Goal: Communication & Community: Participate in discussion

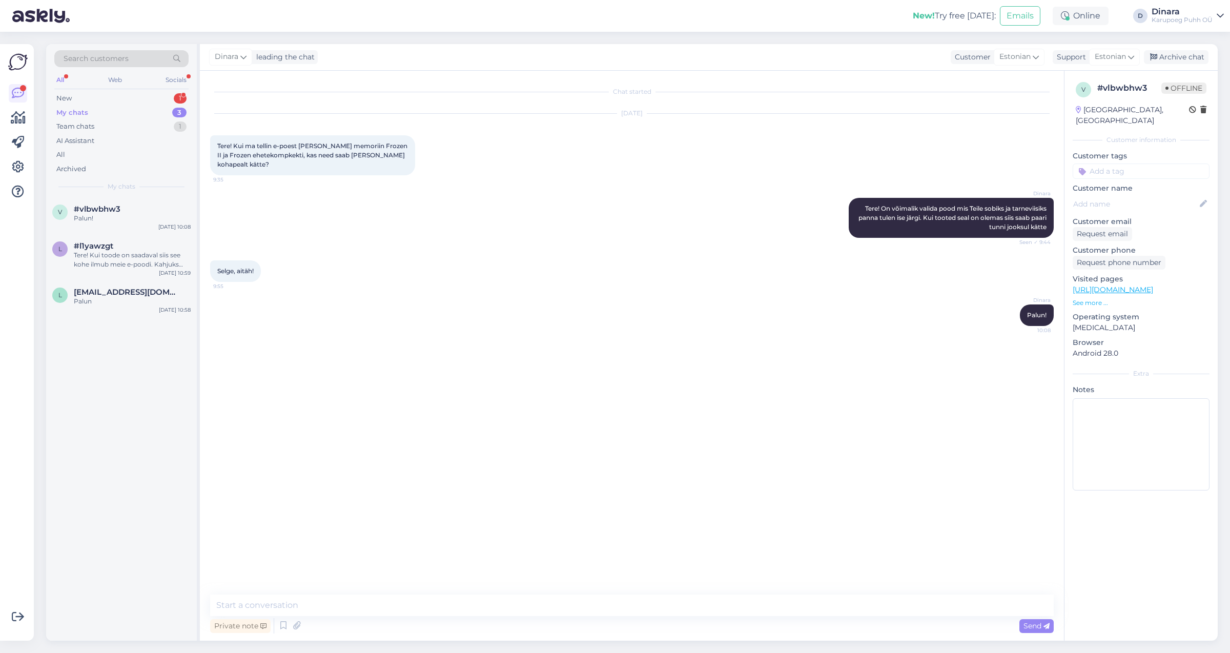
click at [90, 102] on div "New 1" at bounding box center [121, 98] width 134 height 14
click at [105, 97] on div "New 1" at bounding box center [121, 98] width 134 height 14
click at [123, 211] on span "[PERSON_NAME] | Seiklused koos lastega" at bounding box center [127, 208] width 107 height 9
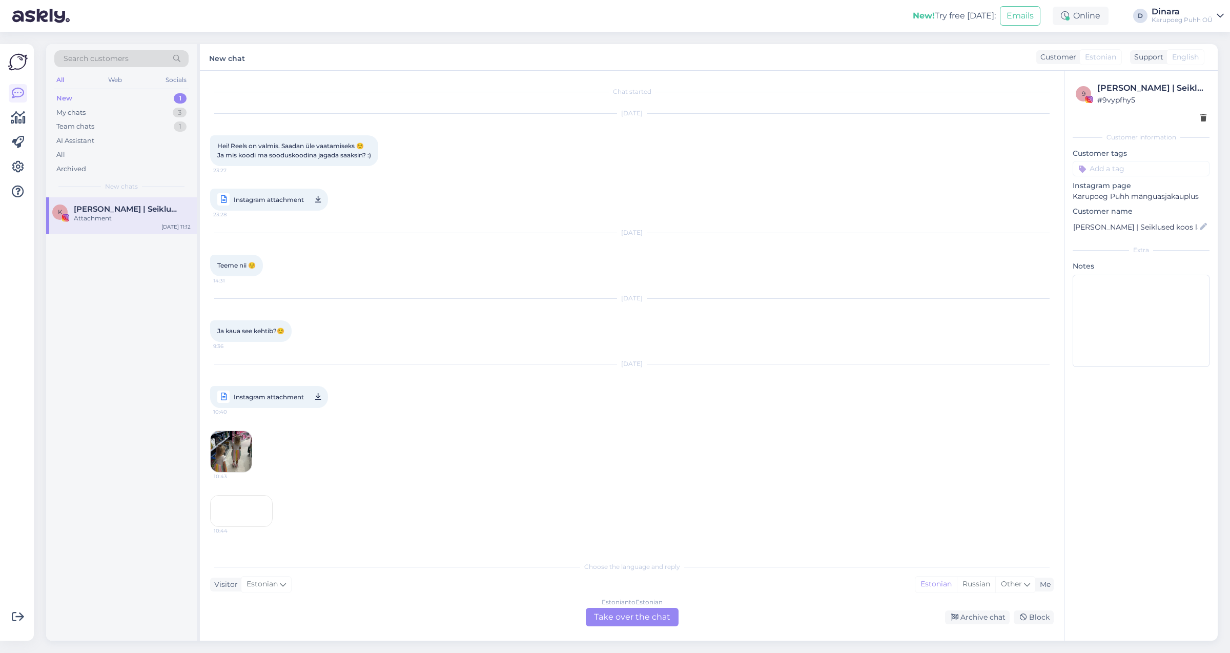
scroll to position [231, 0]
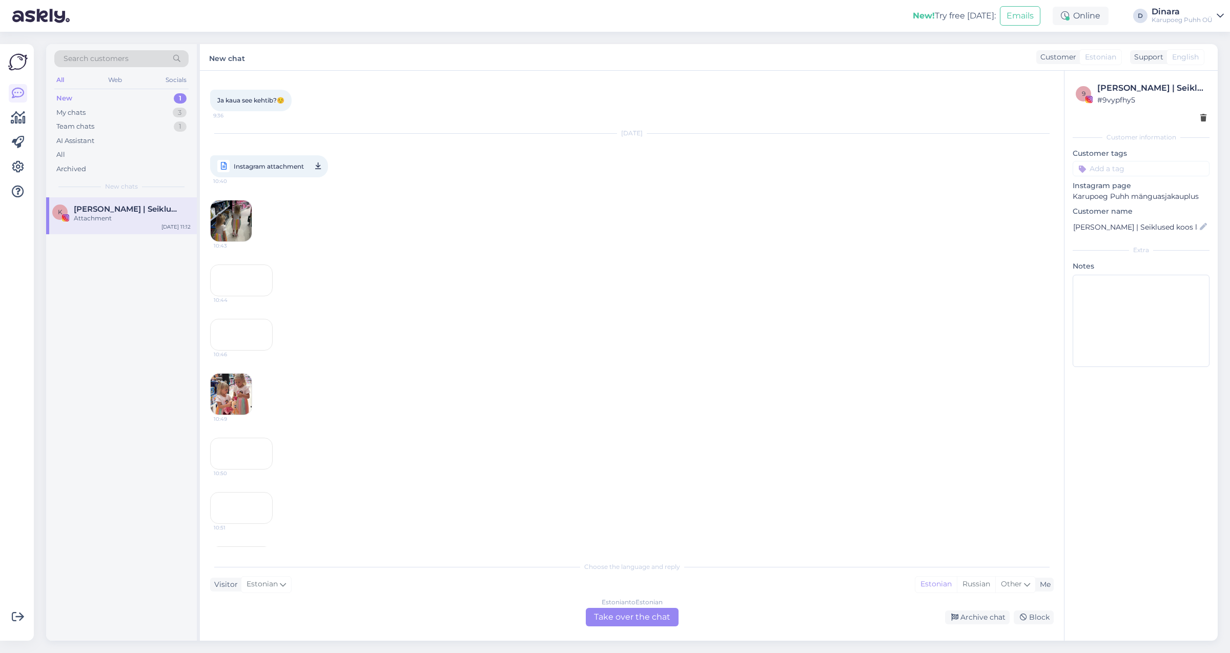
click at [225, 229] on img at bounding box center [231, 220] width 41 height 41
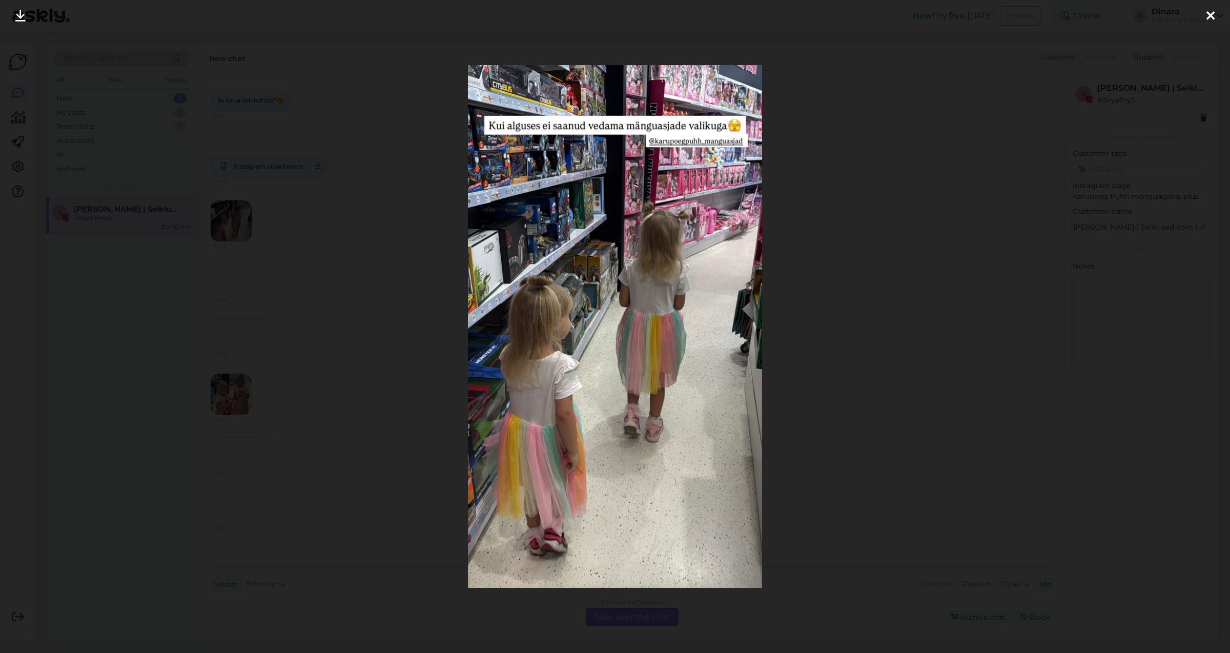
click at [1210, 15] on icon at bounding box center [1210, 16] width 8 height 13
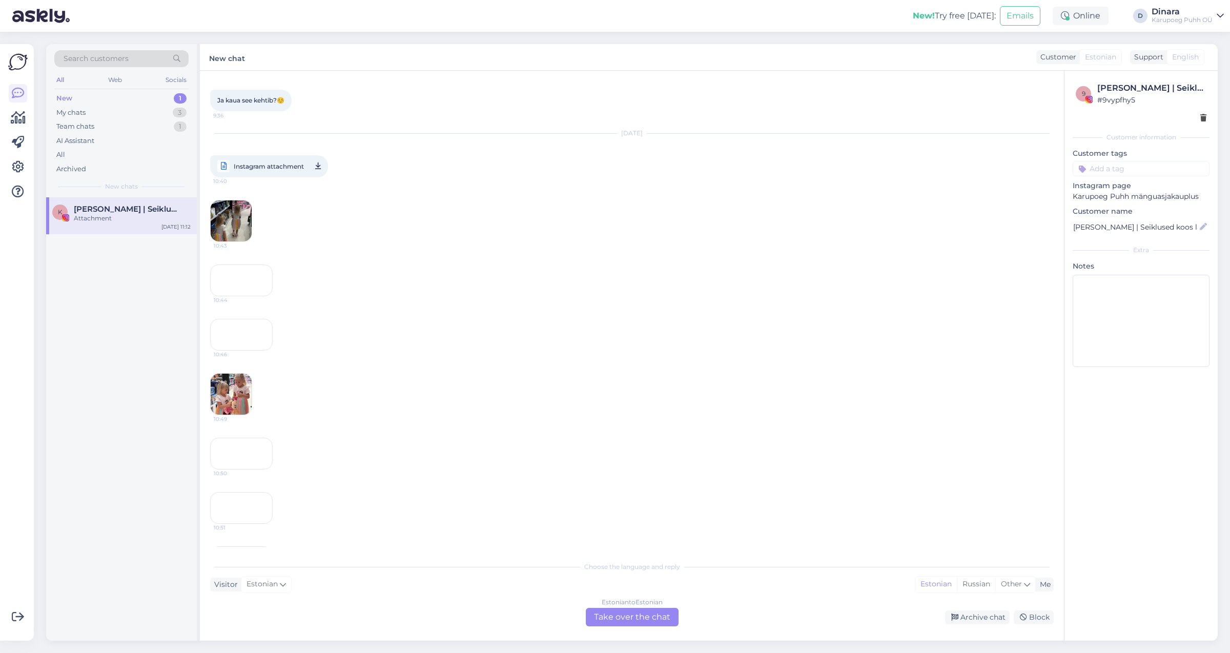
click at [218, 296] on div "10:44" at bounding box center [241, 280] width 63 height 32
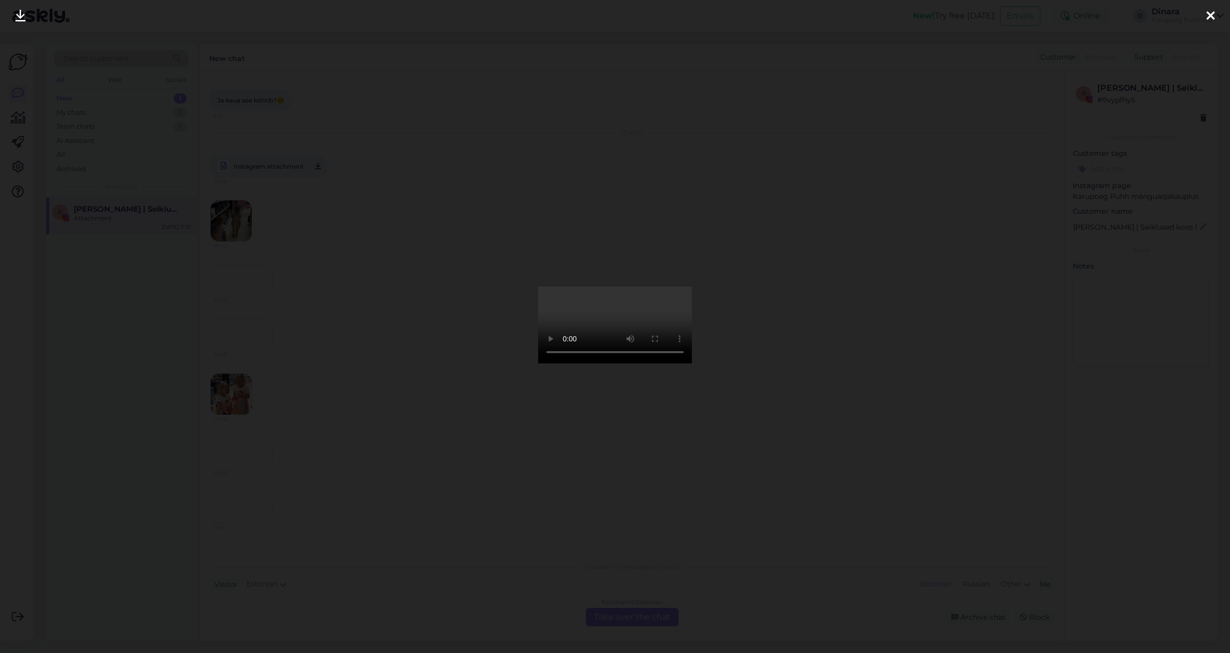
click at [1212, 20] on icon at bounding box center [1210, 16] width 8 height 13
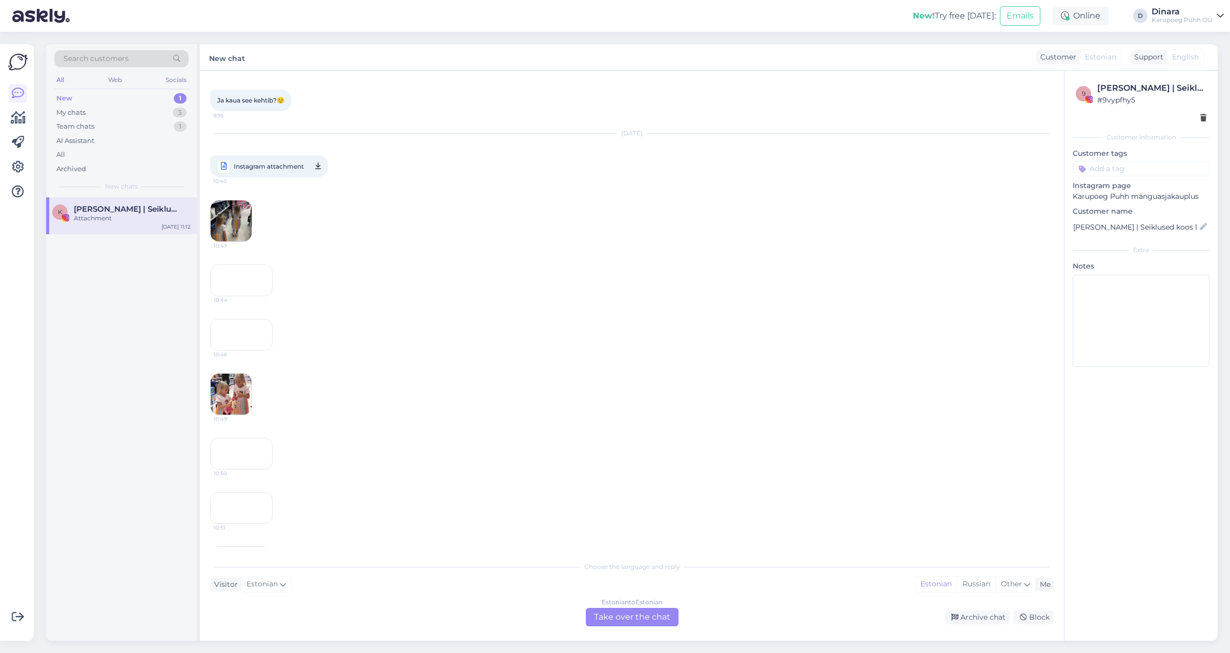
click at [241, 350] on div "10:46" at bounding box center [241, 335] width 63 height 32
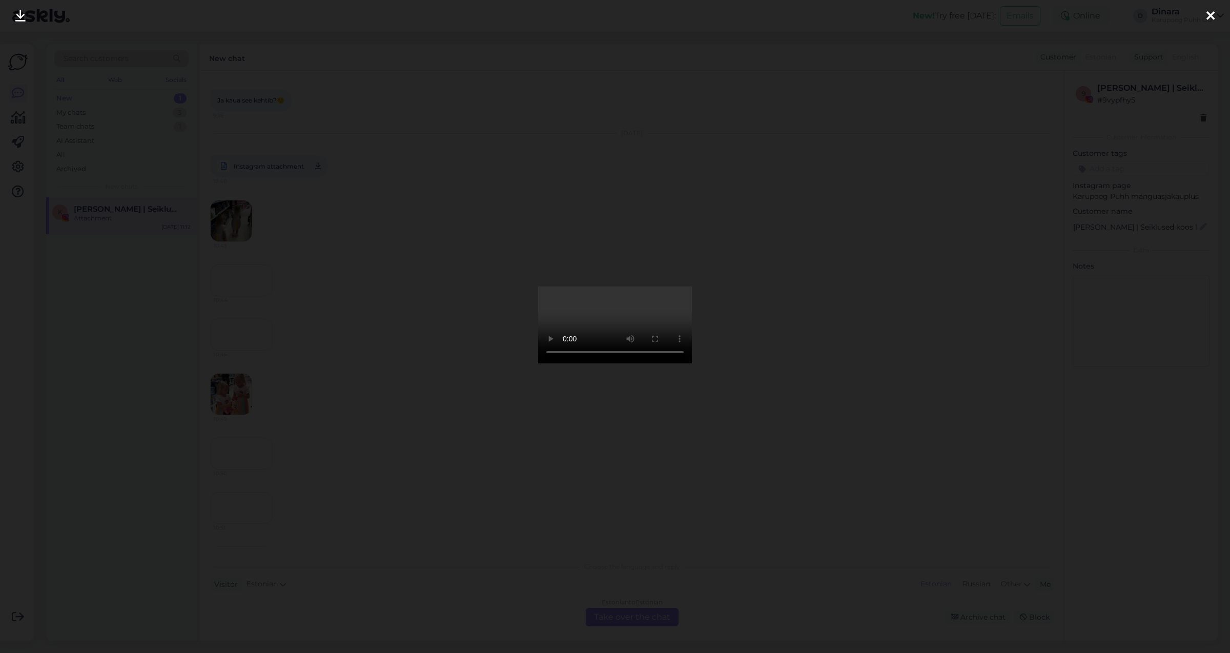
click at [1211, 14] on icon at bounding box center [1210, 16] width 8 height 13
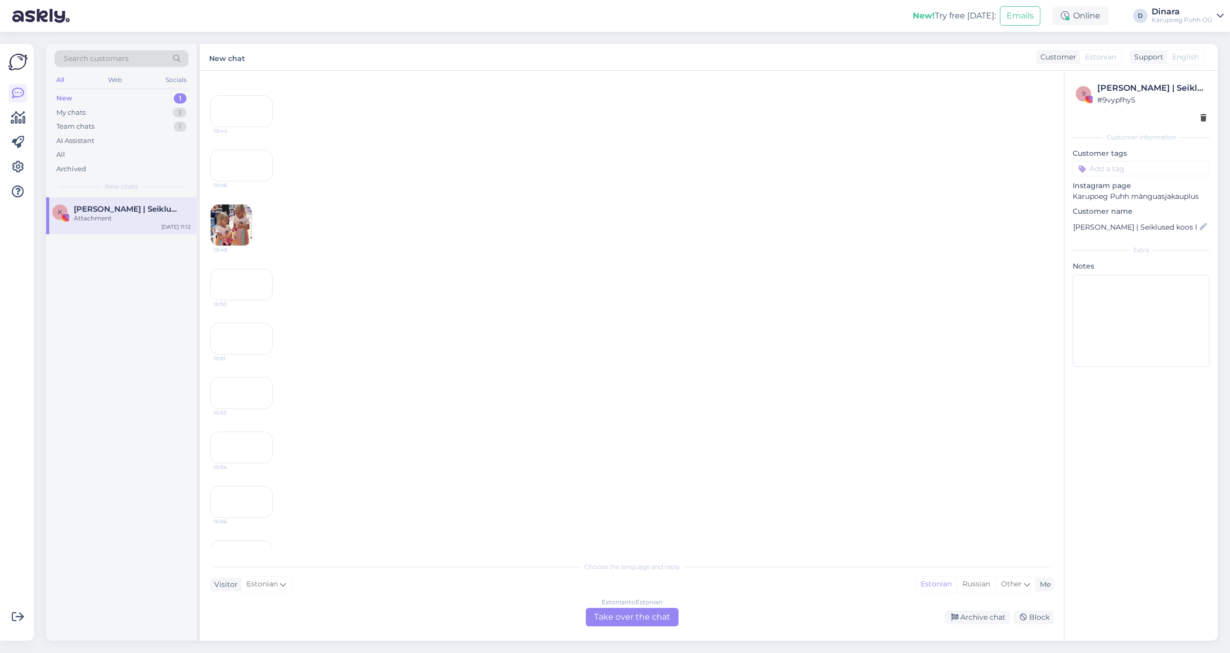
scroll to position [404, 0]
click at [225, 241] on img at bounding box center [231, 220] width 41 height 41
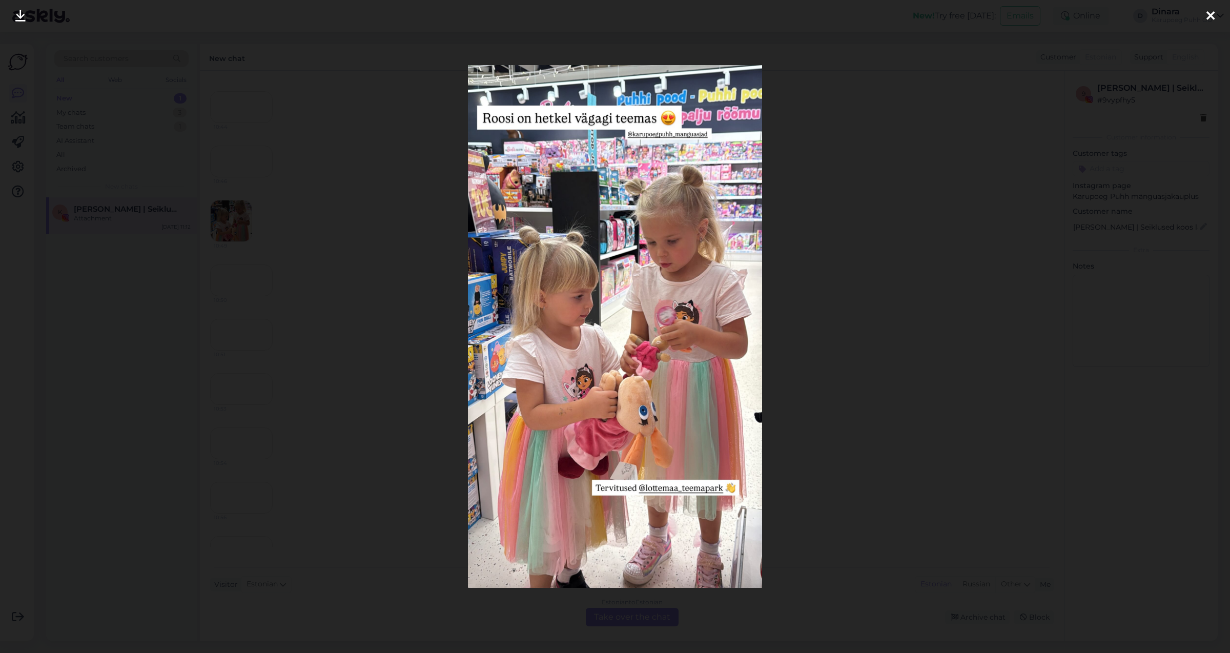
click at [1214, 15] on div at bounding box center [1210, 16] width 20 height 32
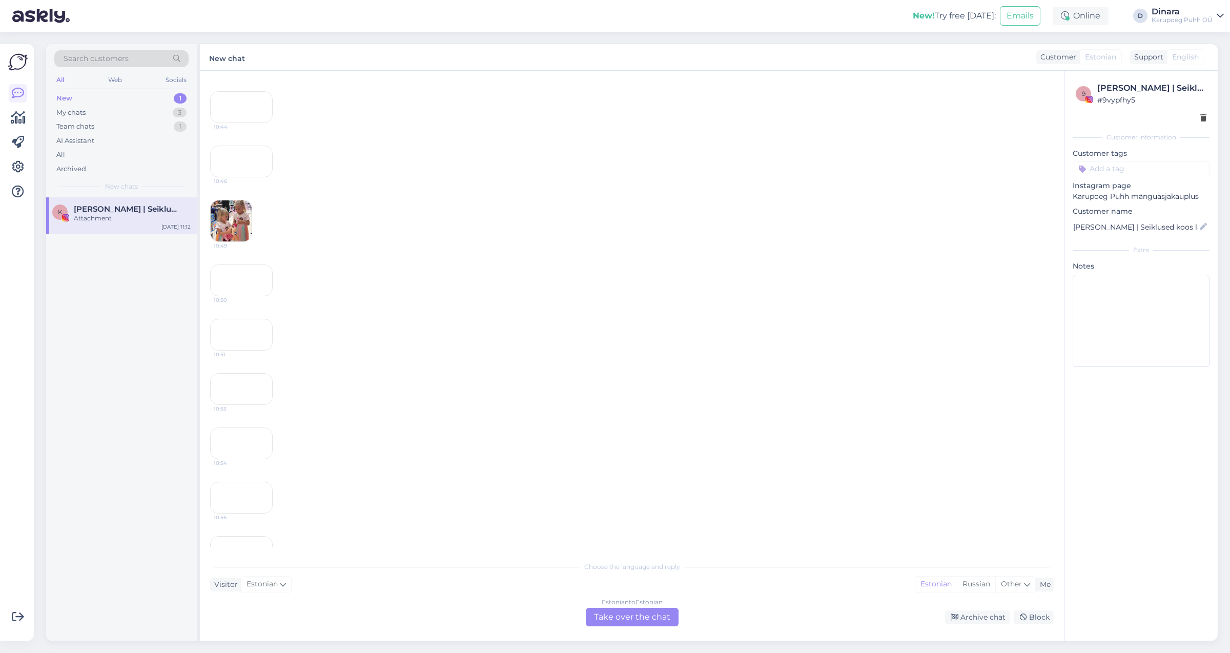
click at [251, 296] on div "10:50" at bounding box center [241, 280] width 63 height 32
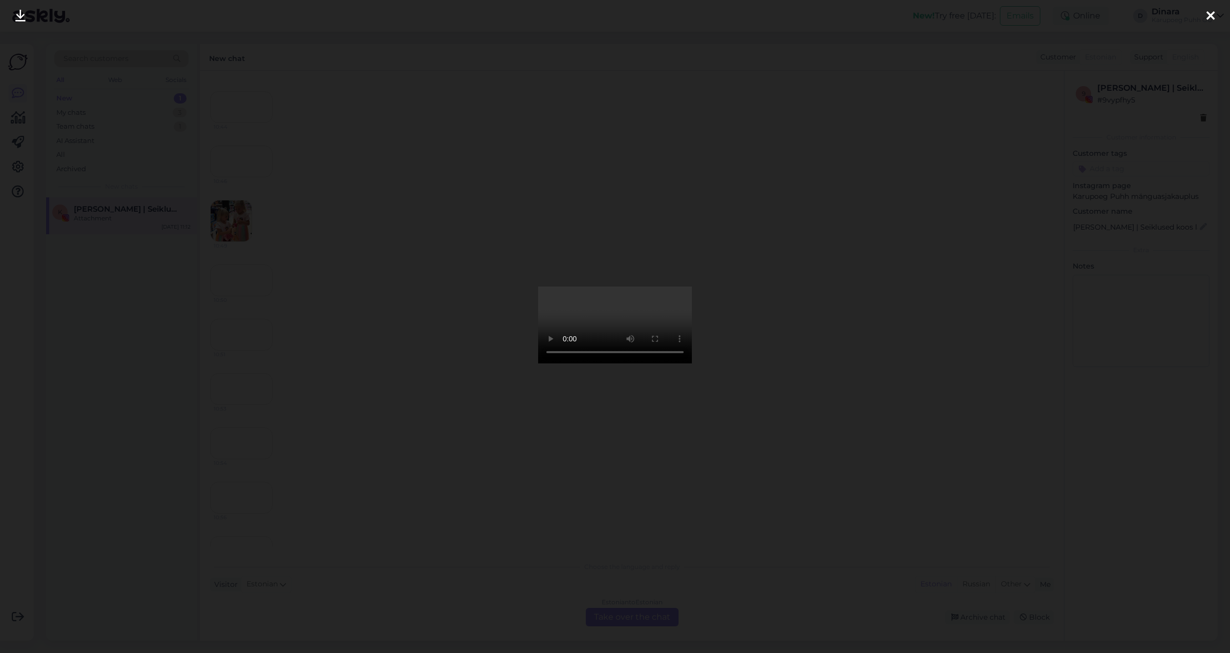
click at [1214, 13] on icon at bounding box center [1210, 16] width 8 height 13
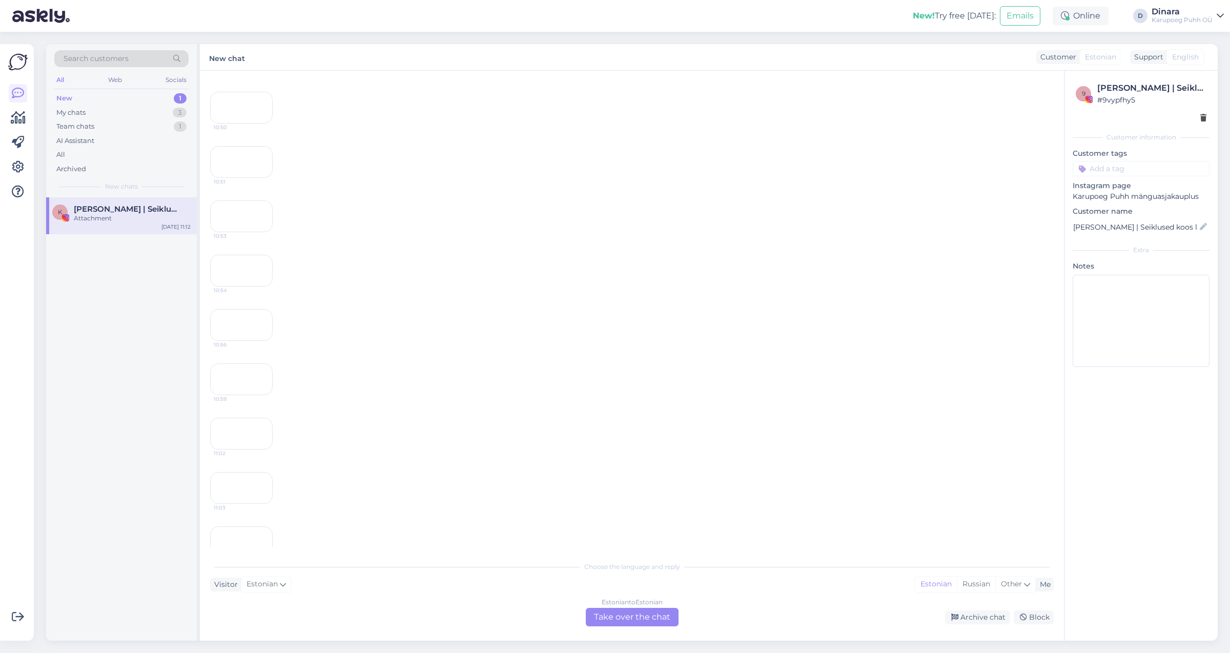
scroll to position [634, 0]
click at [263, 120] on div "10:51" at bounding box center [241, 104] width 63 height 32
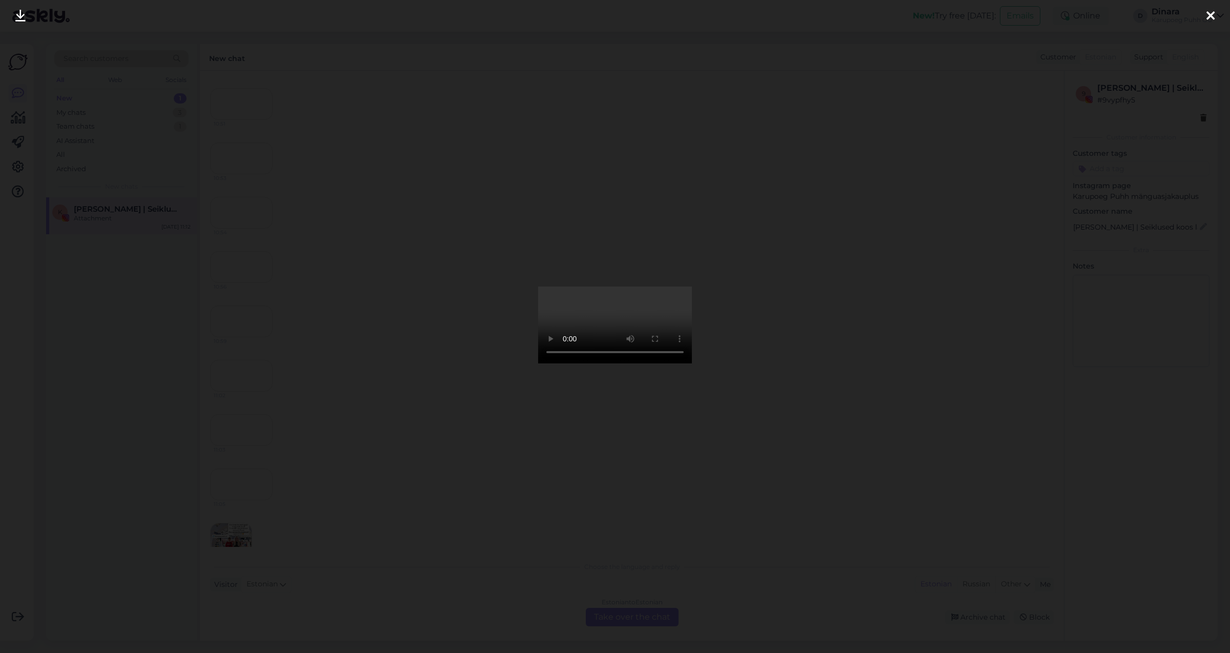
click at [1207, 13] on icon at bounding box center [1210, 16] width 8 height 13
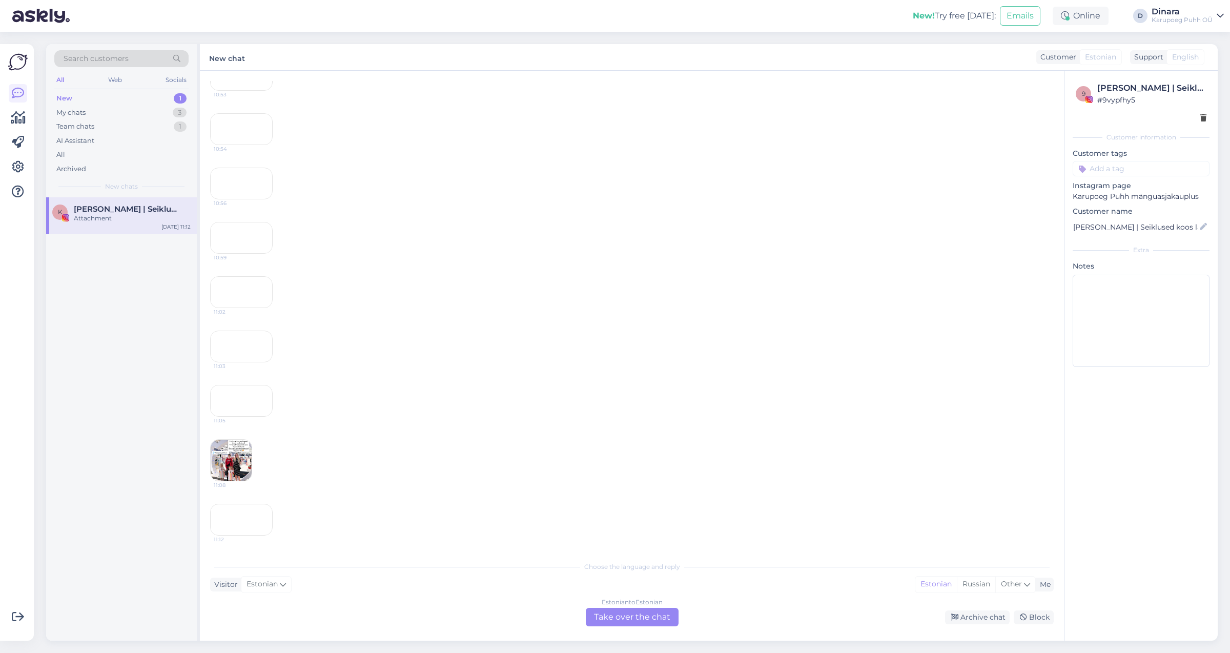
scroll to position [807, 0]
click at [253, 91] on div "10:53" at bounding box center [241, 75] width 63 height 32
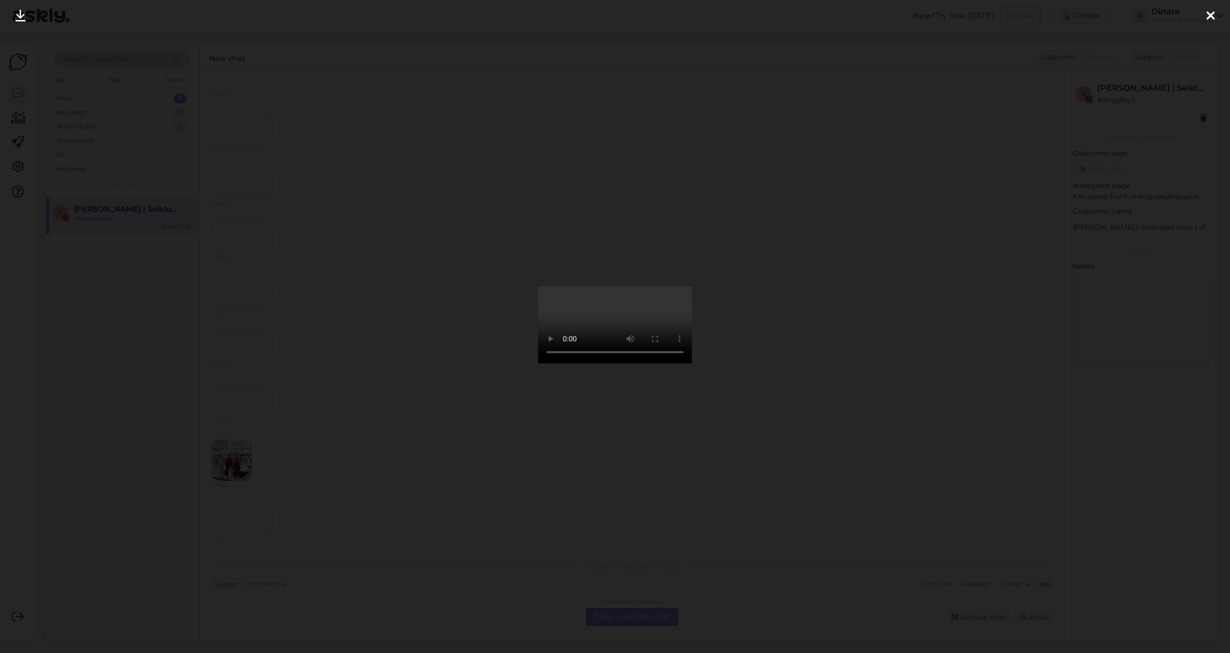
click at [1211, 17] on icon at bounding box center [1210, 16] width 8 height 13
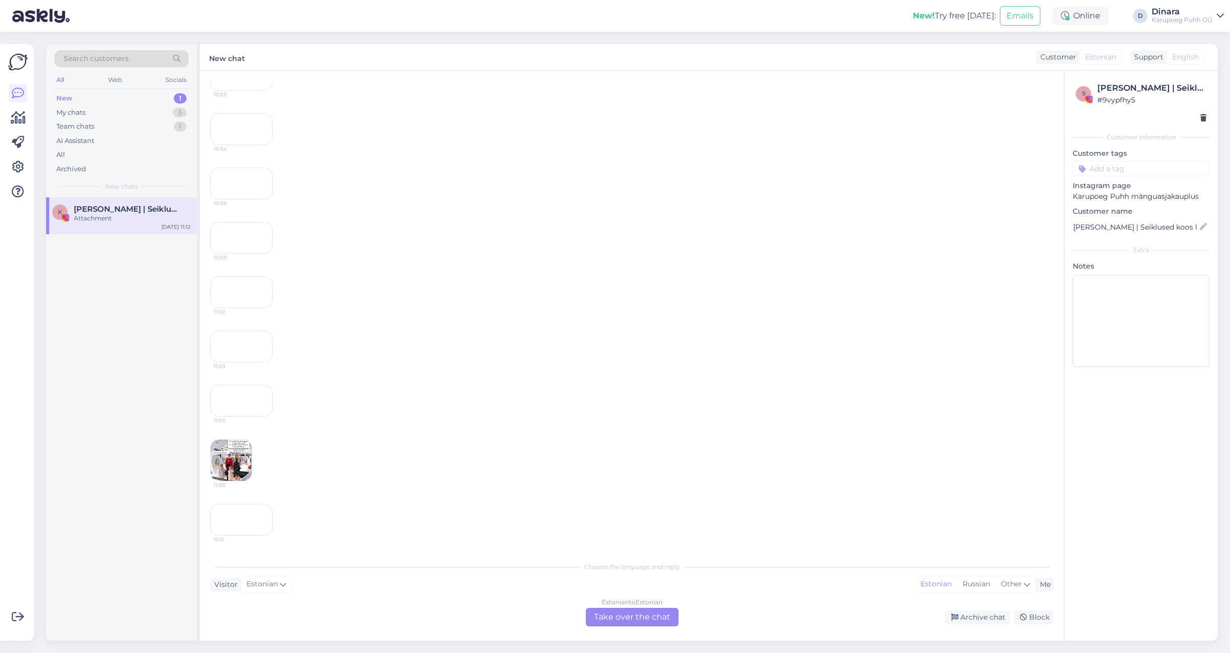
scroll to position [922, 0]
click at [267, 145] on div "10:54" at bounding box center [241, 129] width 63 height 32
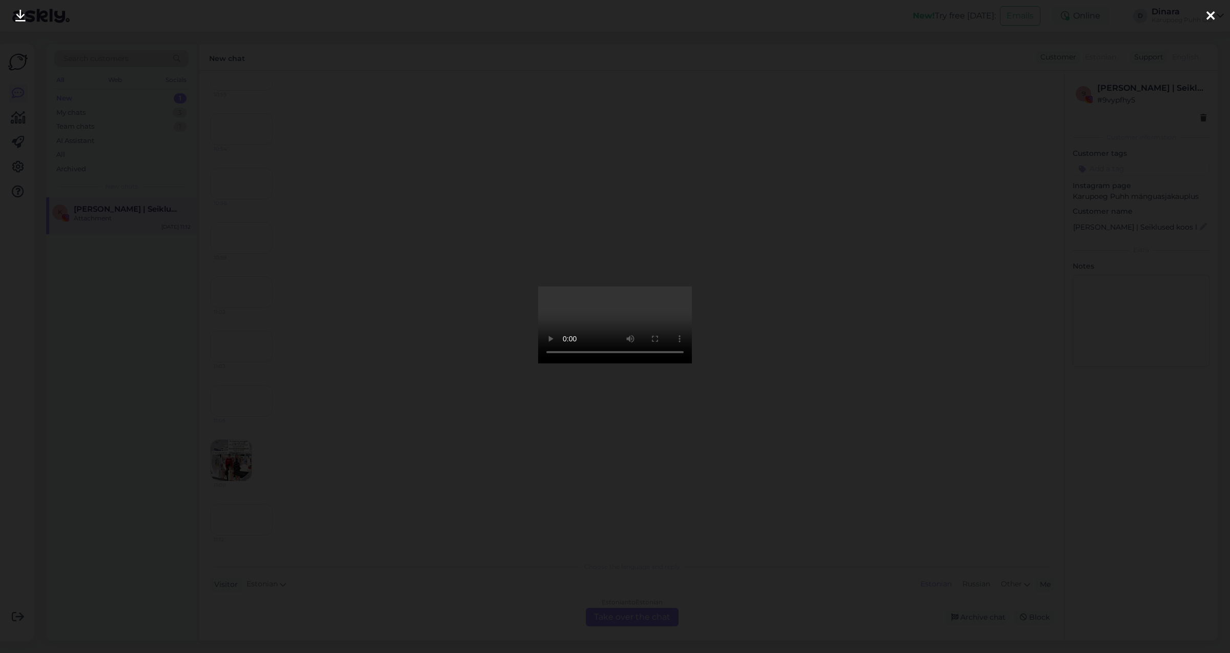
click at [1208, 16] on icon at bounding box center [1210, 16] width 8 height 13
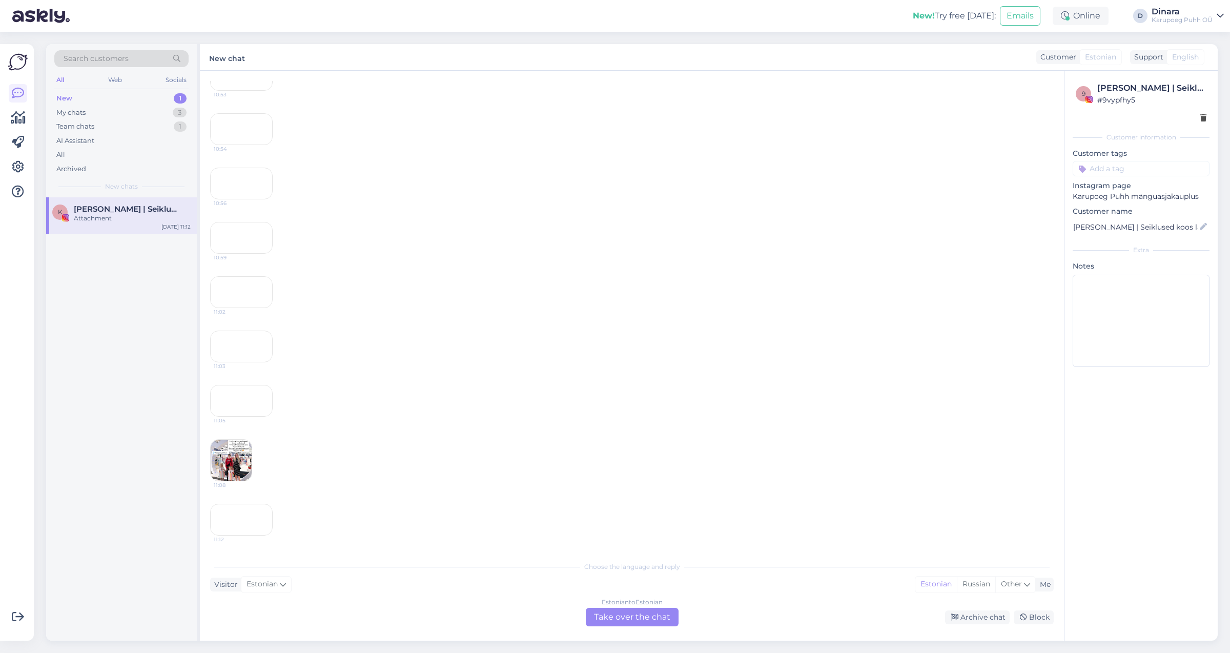
scroll to position [1037, 0]
click at [257, 199] on div "10:56" at bounding box center [241, 184] width 63 height 32
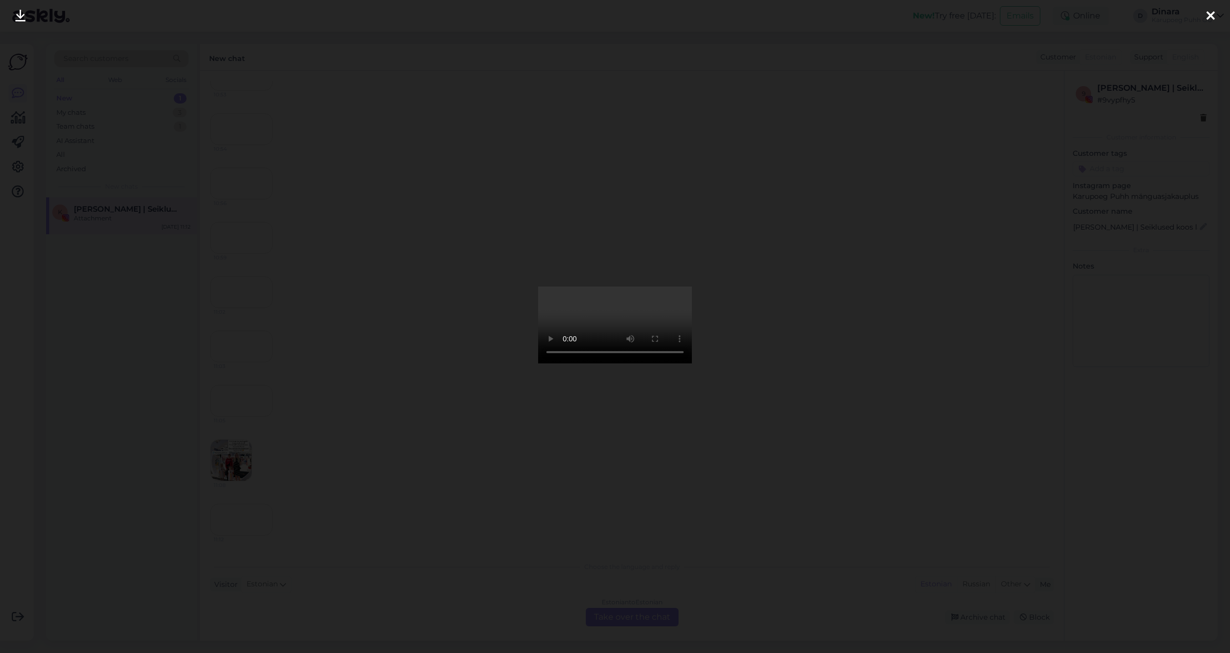
click at [1210, 20] on icon at bounding box center [1210, 16] width 8 height 13
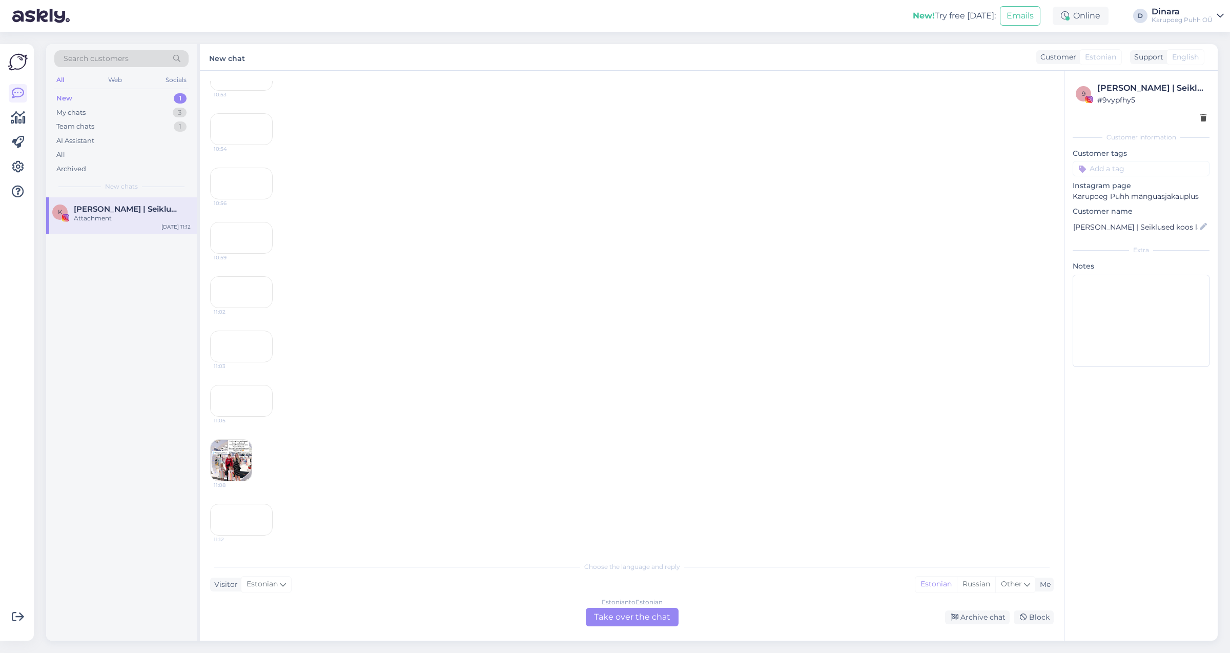
scroll to position [1153, 0]
click at [229, 254] on div "10:59" at bounding box center [241, 238] width 63 height 32
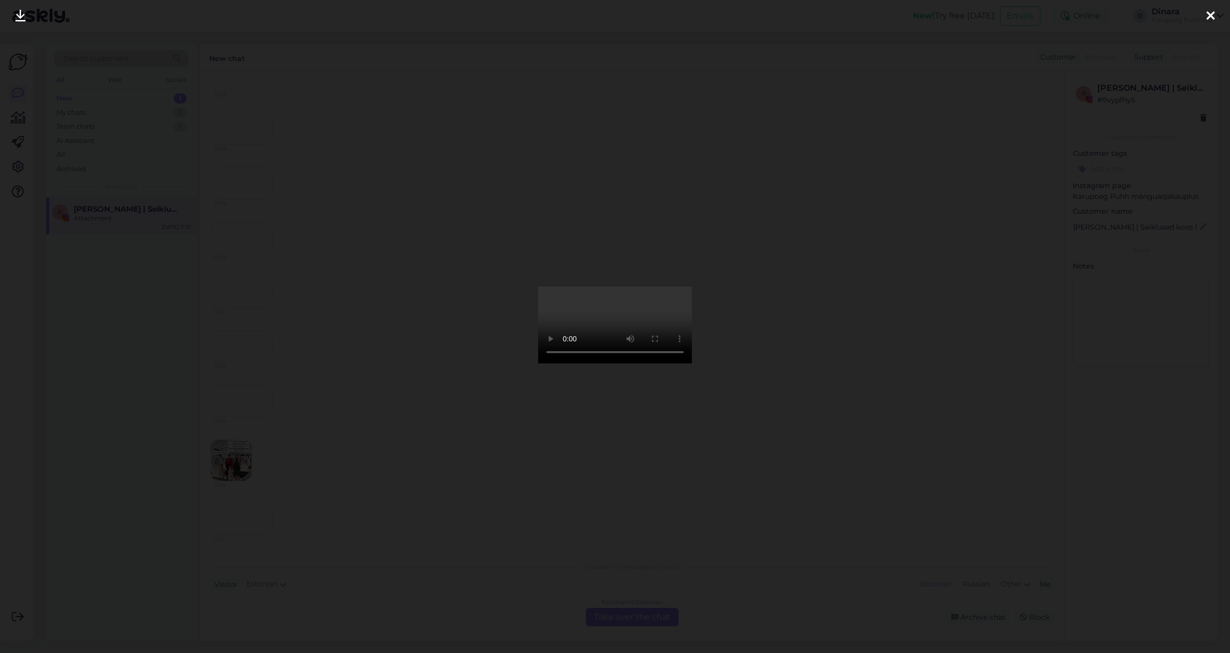
click at [1214, 15] on icon at bounding box center [1210, 16] width 8 height 13
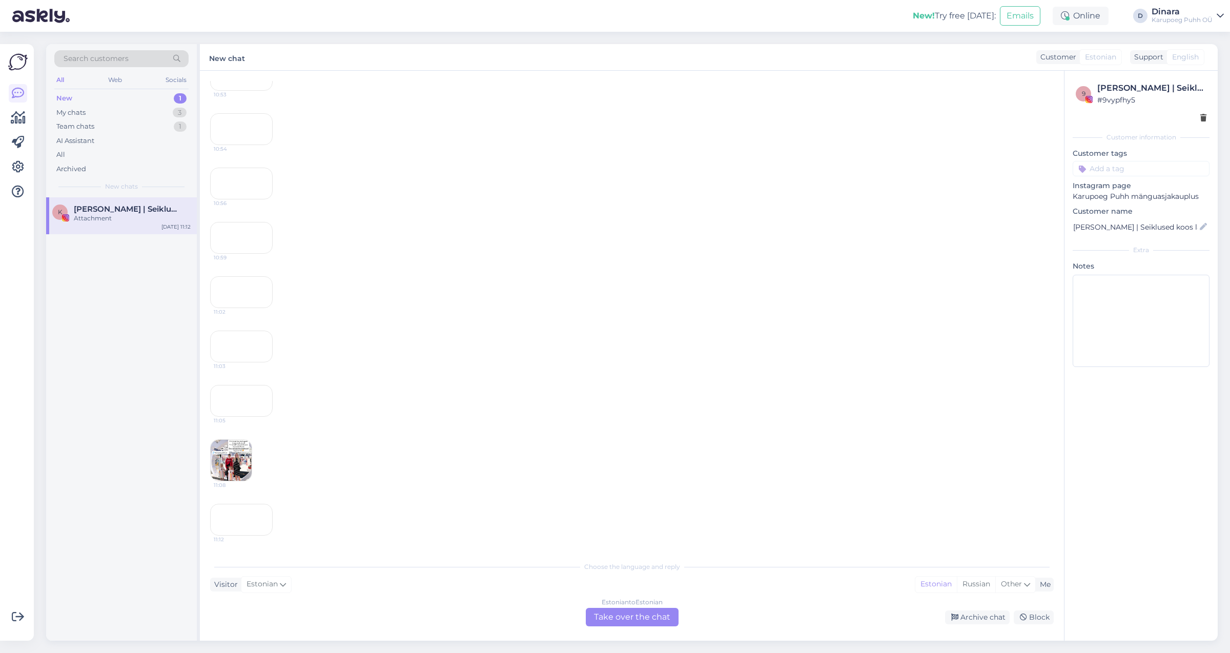
scroll to position [1326, 0]
click at [231, 308] on div "11:02" at bounding box center [241, 292] width 63 height 32
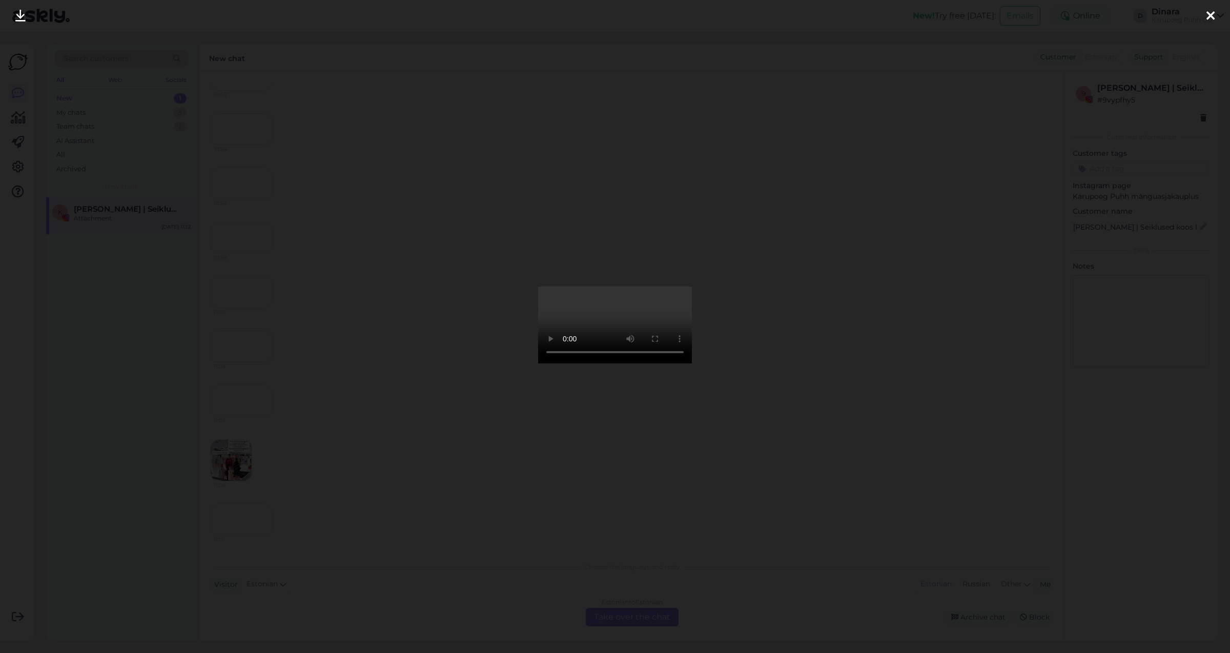
click at [1213, 15] on icon at bounding box center [1210, 16] width 8 height 13
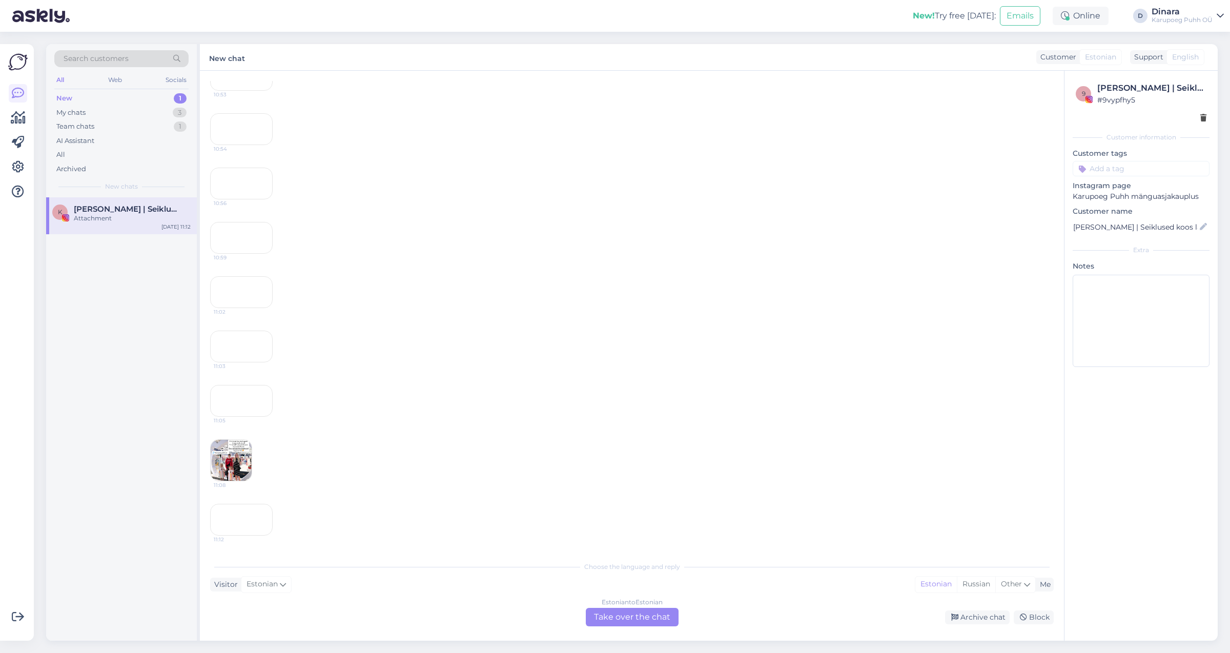
scroll to position [1499, 0]
click at [252, 330] on div "11:03" at bounding box center [241, 346] width 63 height 32
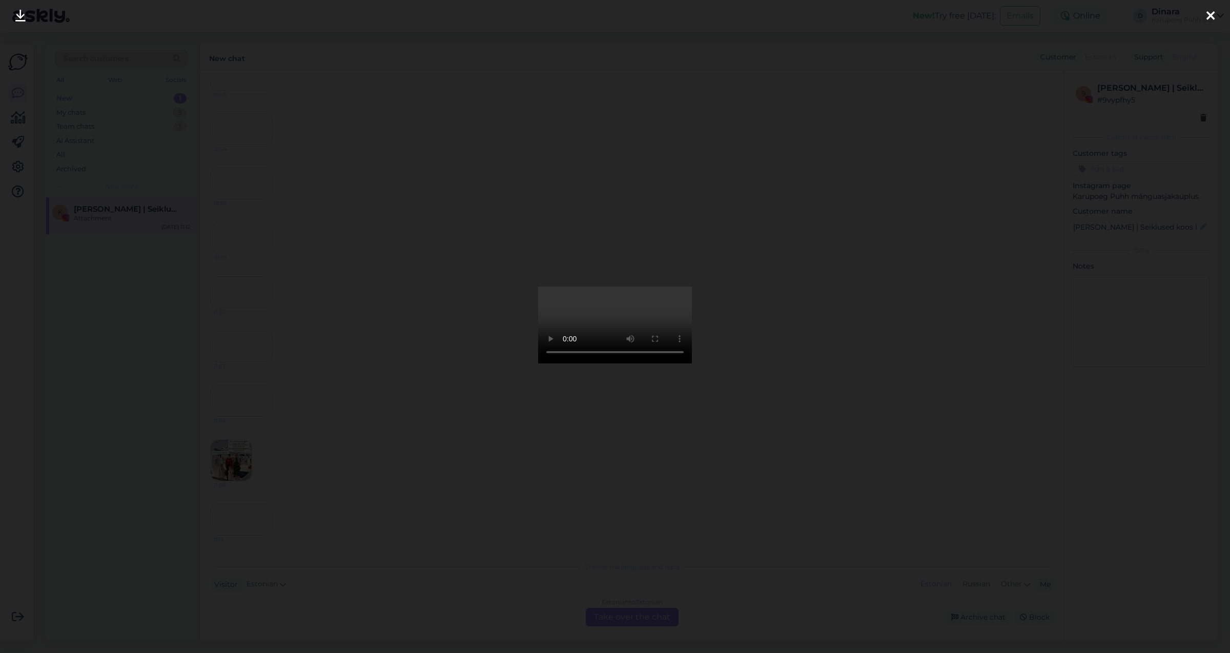
click at [1206, 15] on div at bounding box center [1210, 16] width 20 height 32
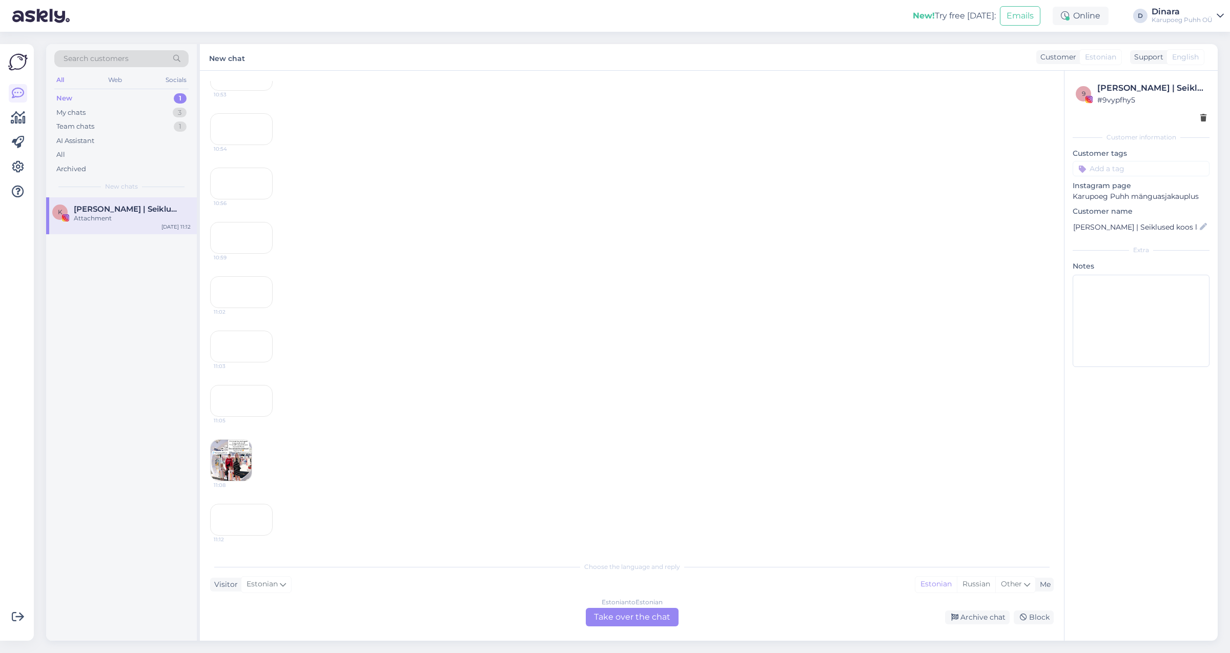
scroll to position [1614, 0]
click at [272, 385] on div "11:05" at bounding box center [241, 401] width 63 height 32
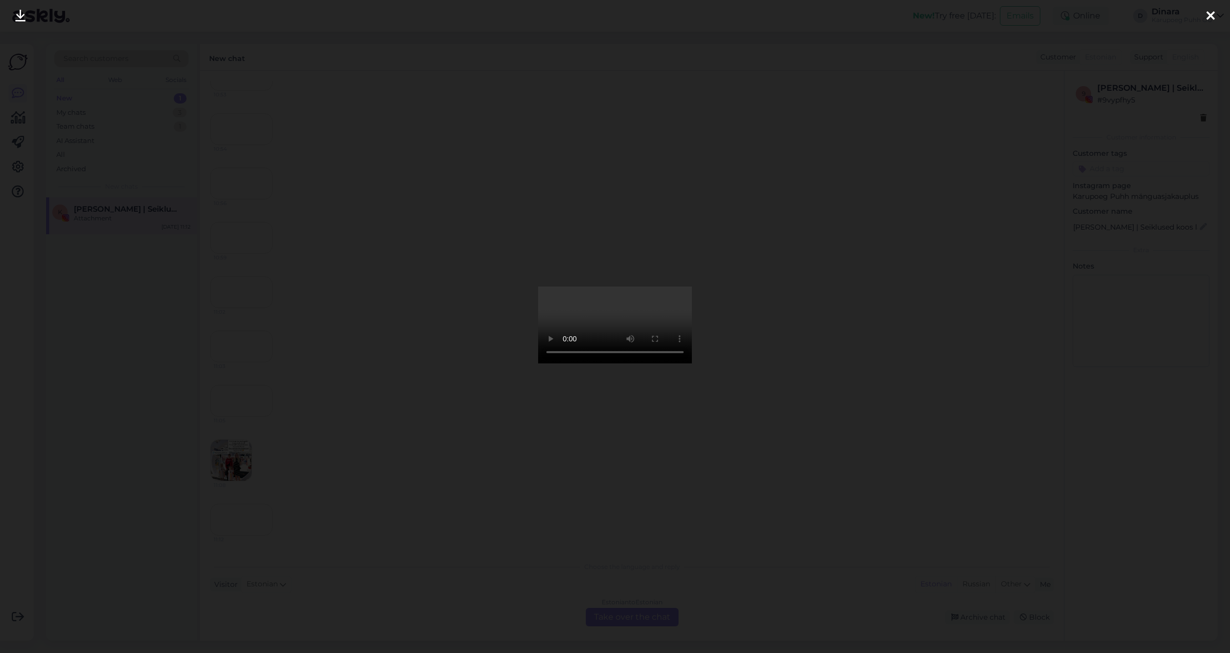
click at [1211, 12] on icon at bounding box center [1210, 16] width 8 height 13
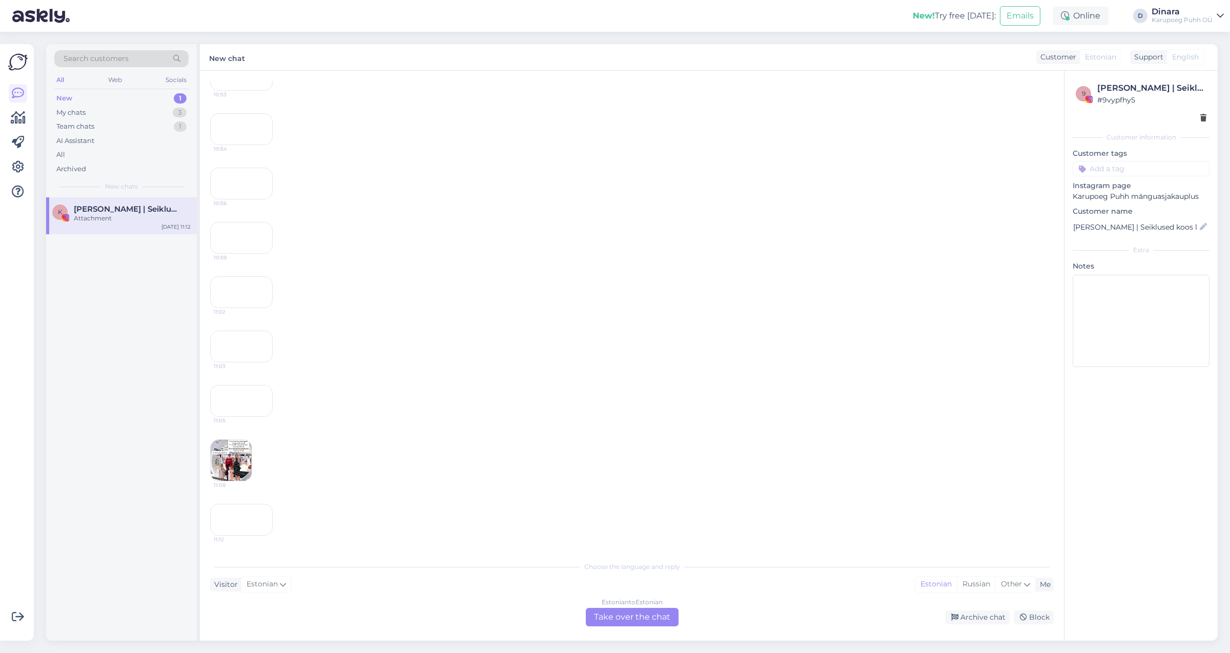
scroll to position [1644, 0]
click at [243, 440] on img at bounding box center [231, 460] width 41 height 41
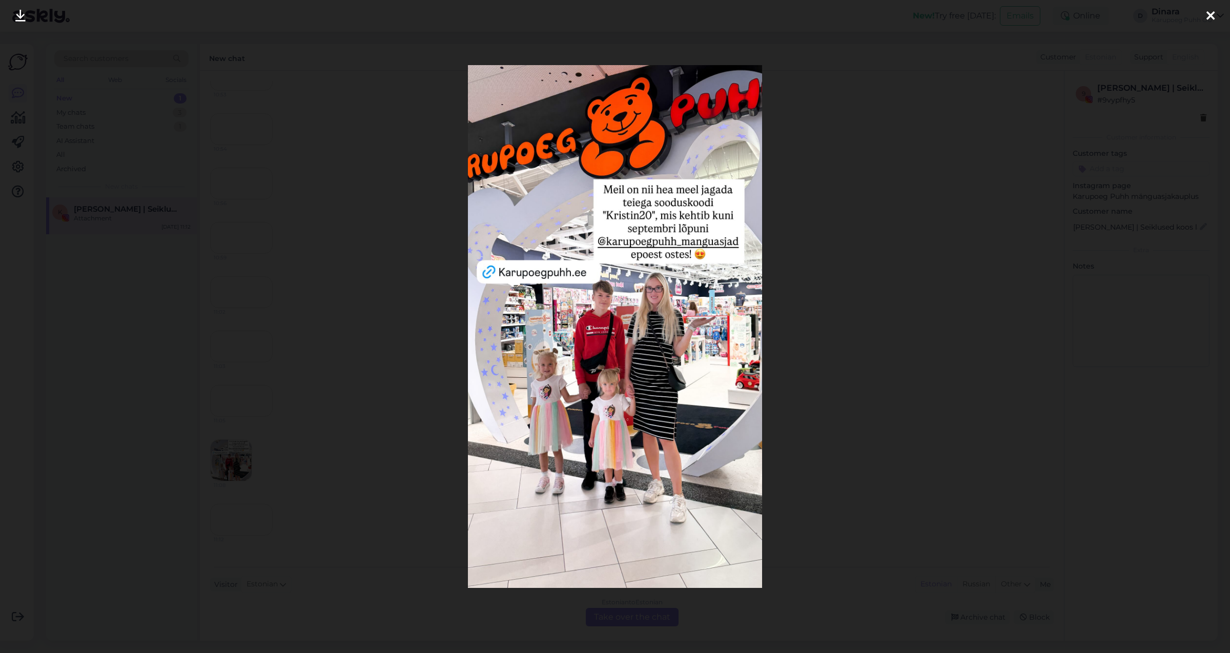
click at [1211, 12] on icon at bounding box center [1210, 16] width 8 height 13
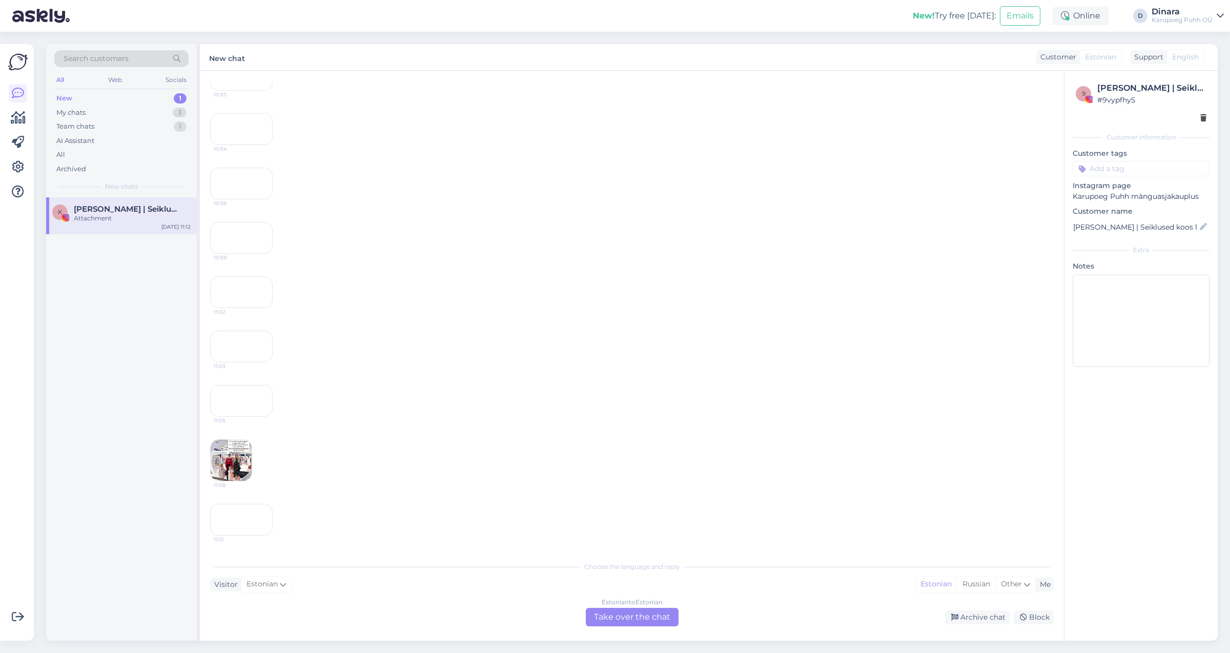
click at [258, 504] on div "11:12" at bounding box center [241, 520] width 63 height 32
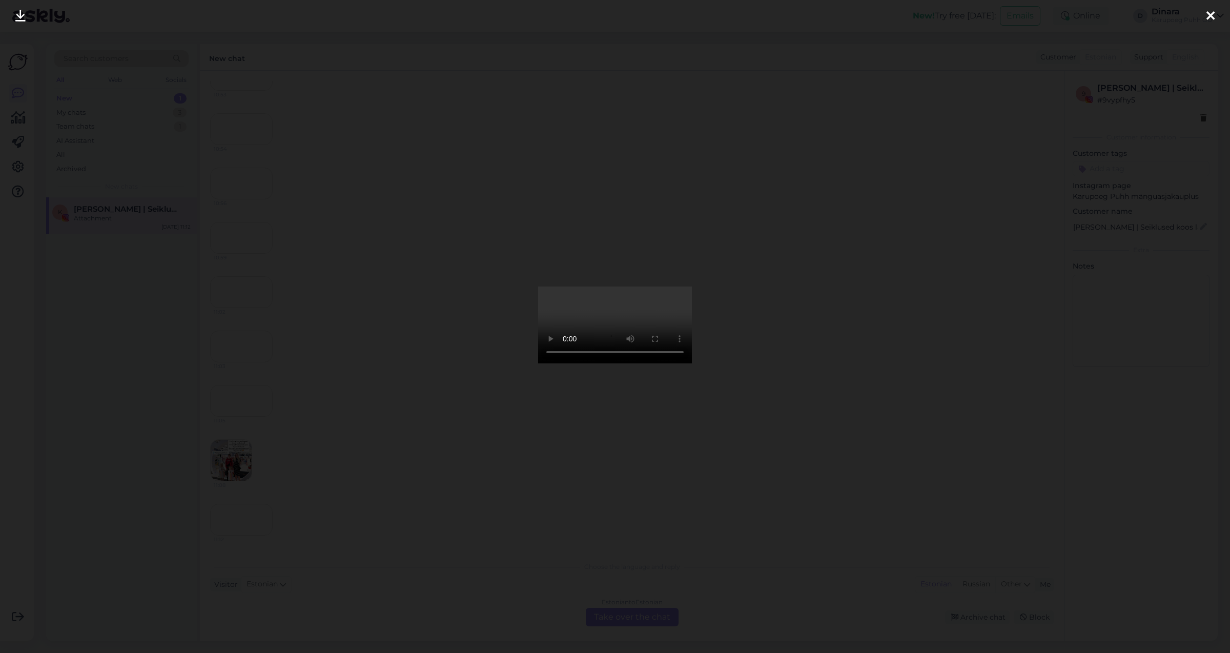
click at [1209, 13] on icon at bounding box center [1210, 16] width 8 height 13
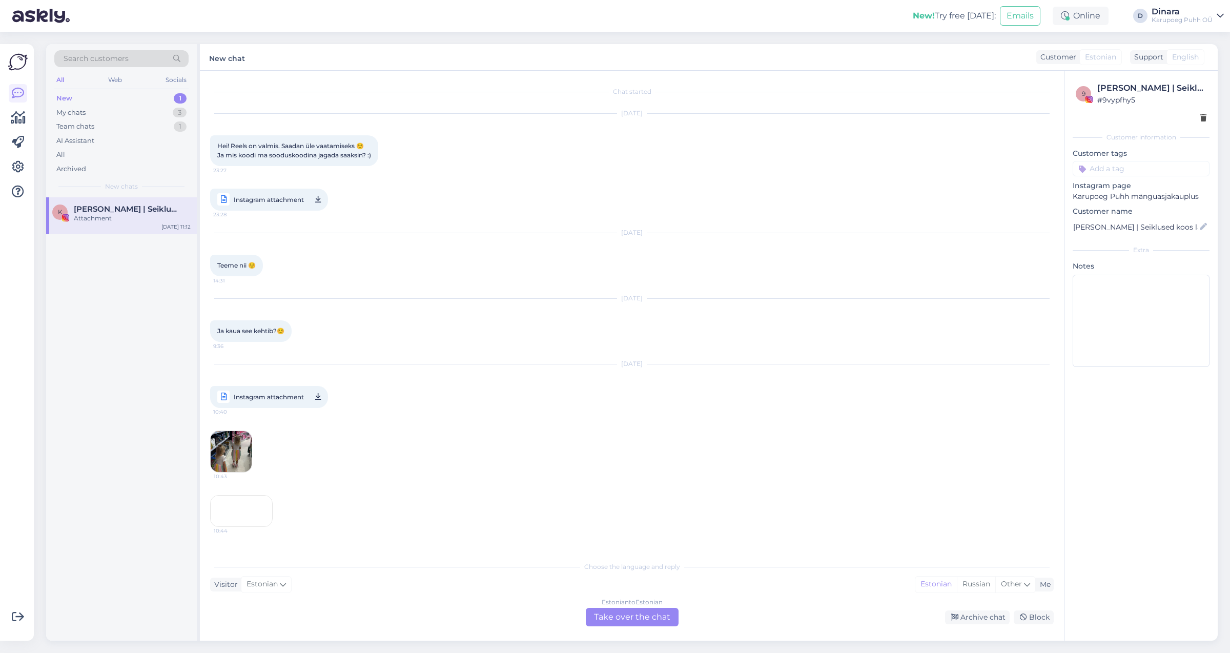
scroll to position [115, 0]
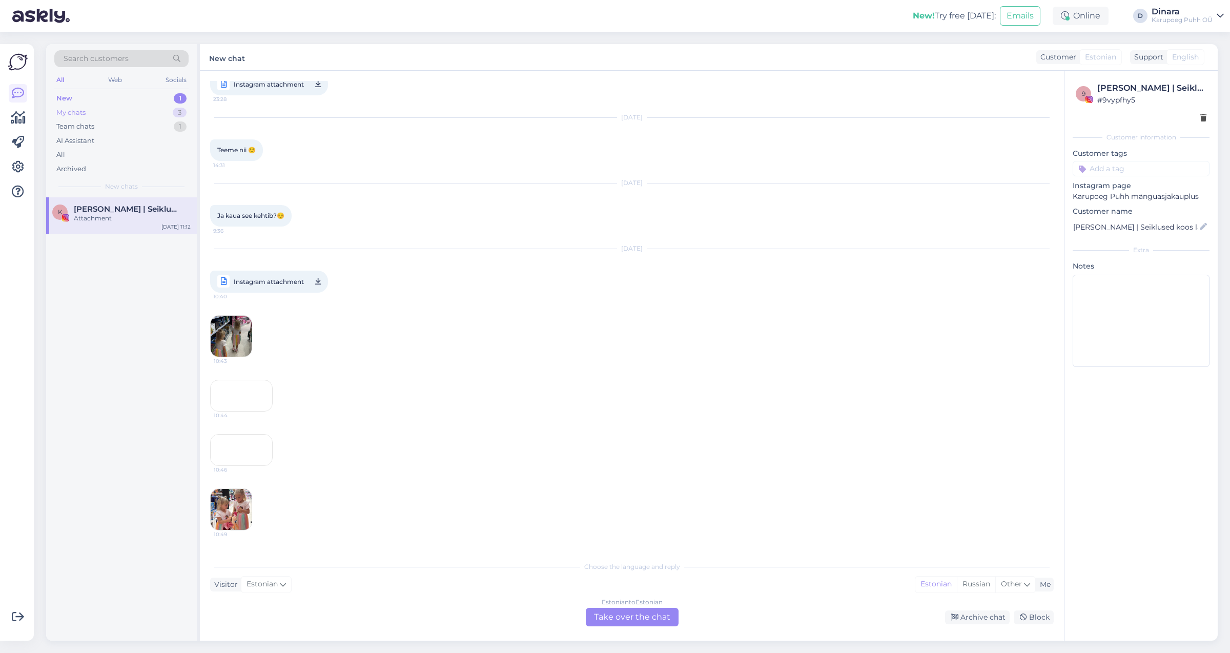
click at [126, 115] on div "My chats 3" at bounding box center [121, 113] width 134 height 14
